Goal: Check status: Check status

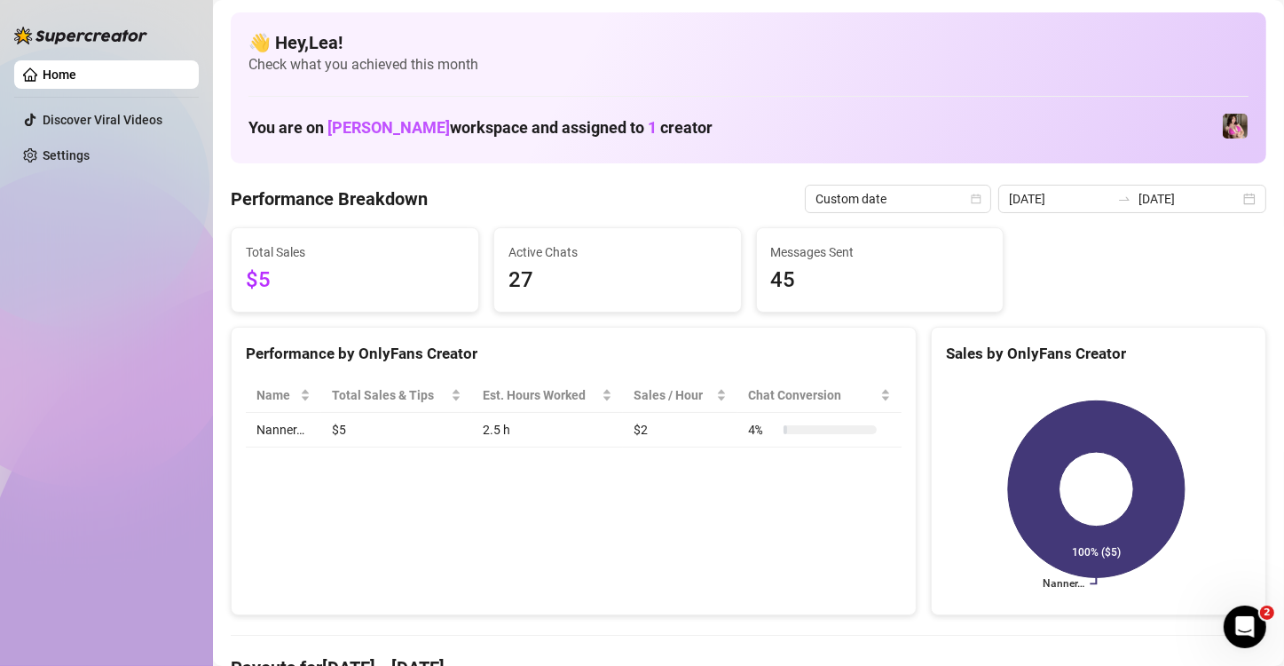
scroll to position [89, 0]
click at [1246, 196] on icon "calendar" at bounding box center [1251, 198] width 11 height 11
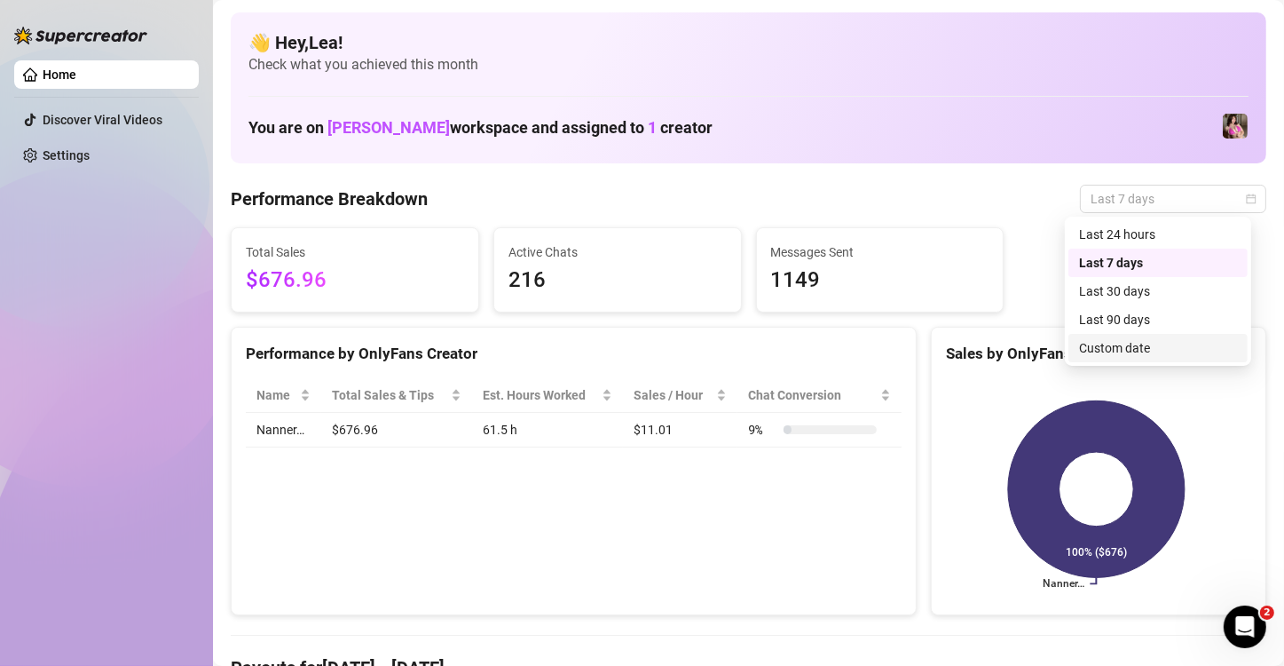
click at [1144, 351] on div "Custom date" at bounding box center [1158, 348] width 158 height 20
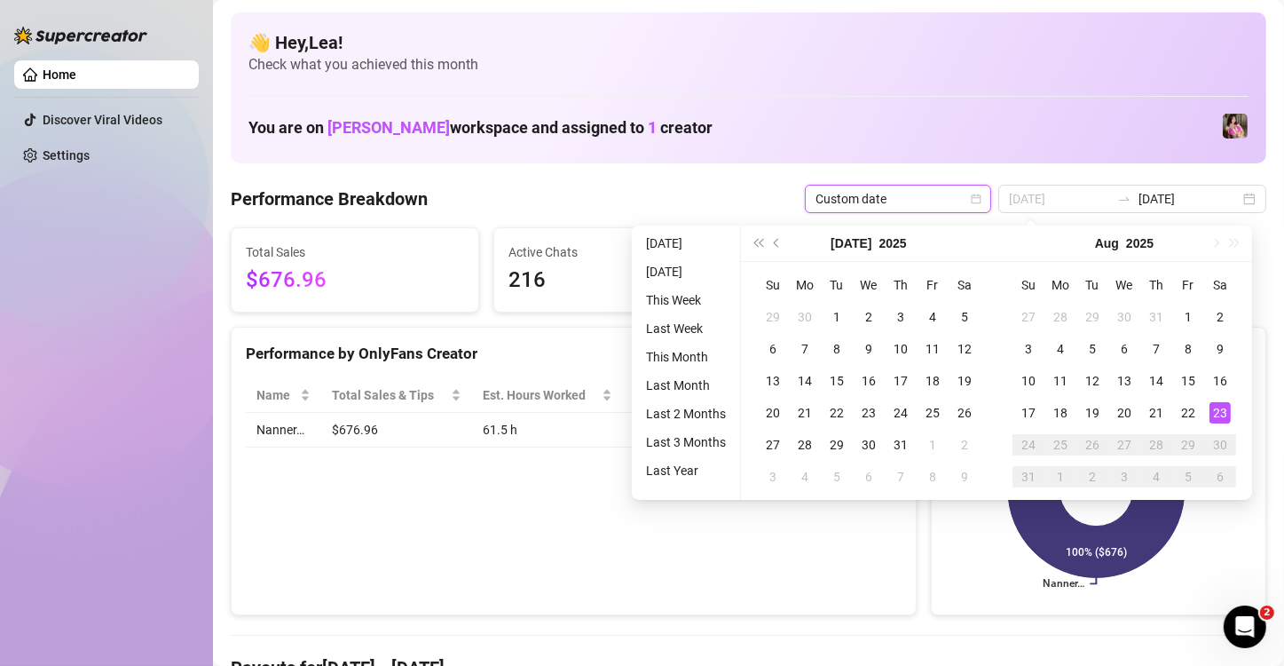
type input "[DATE]"
click at [1213, 418] on div "23" at bounding box center [1219, 412] width 21 height 21
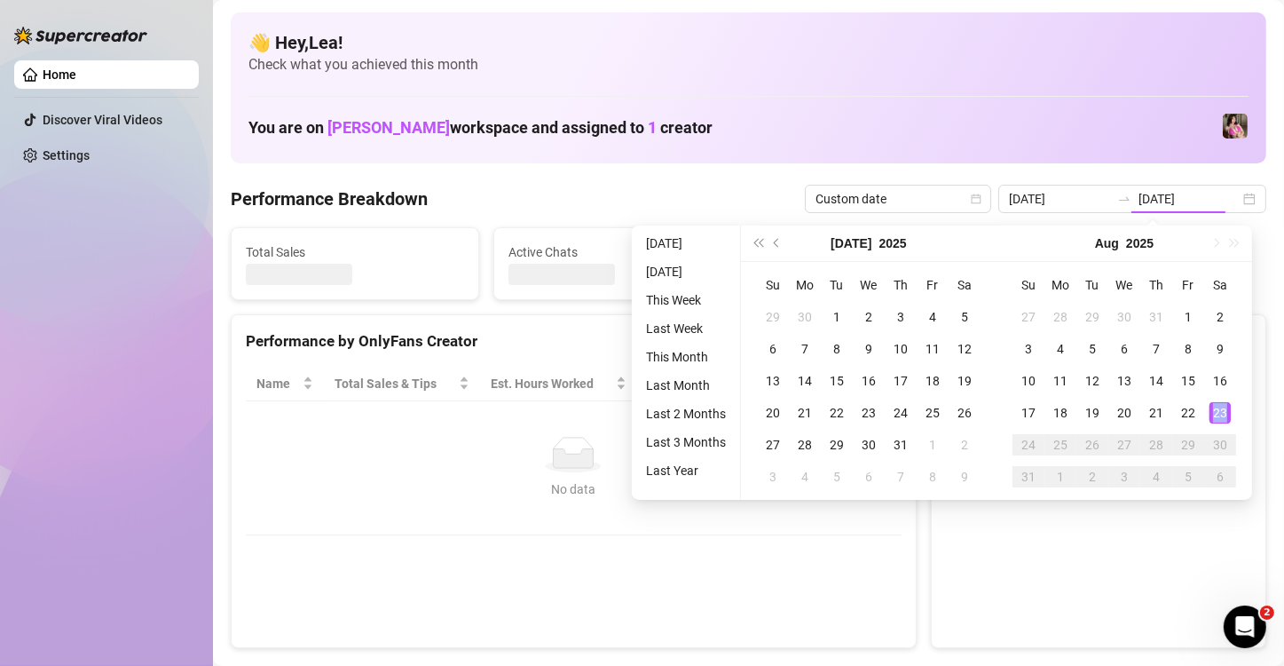
type input "[DATE]"
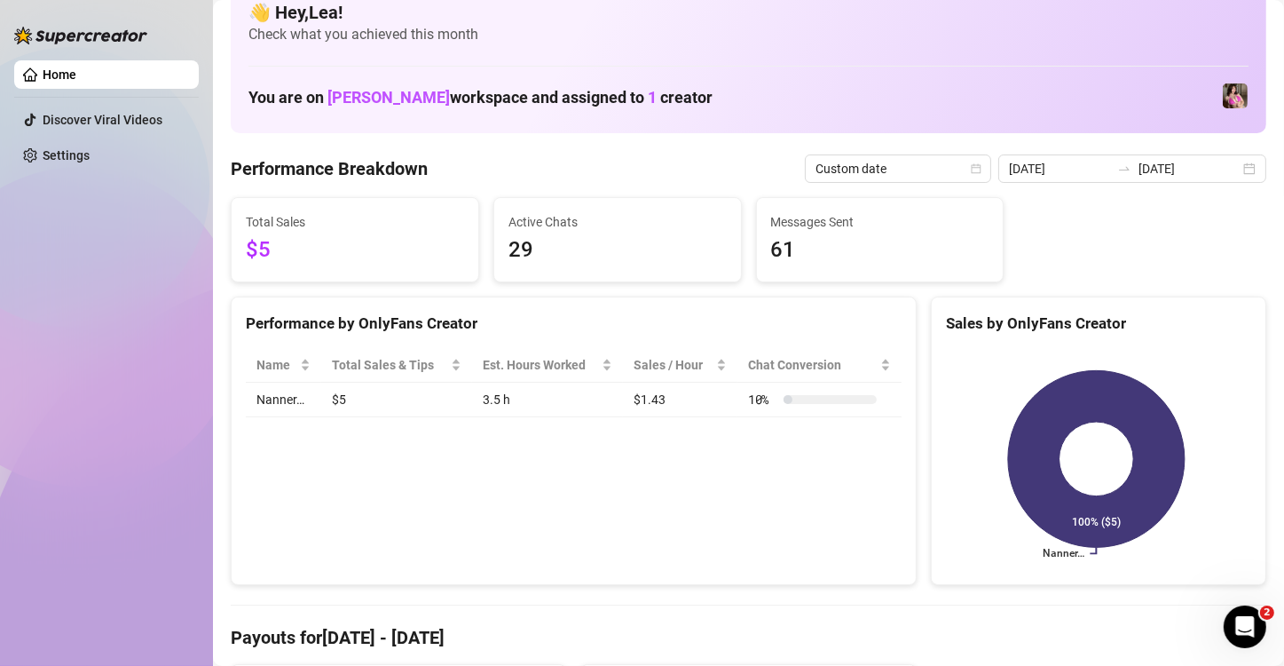
scroll to position [29, 0]
